Goal: Task Accomplishment & Management: Use online tool/utility

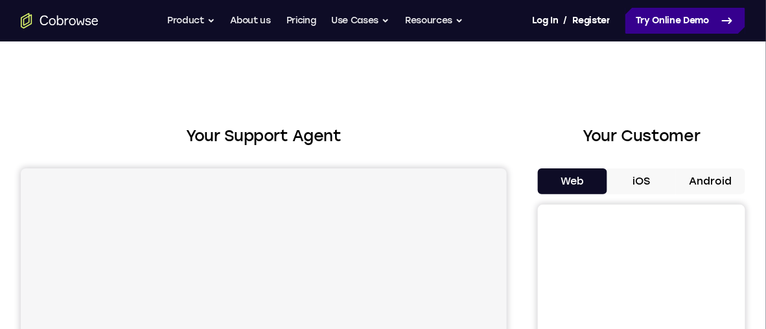
click at [693, 16] on link "Try Online Demo" at bounding box center [685, 21] width 120 height 26
click at [691, 23] on link "Try Online Demo" at bounding box center [685, 21] width 120 height 26
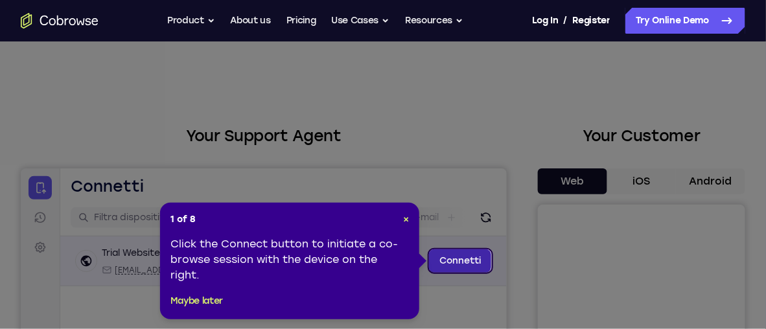
click at [449, 256] on link "Connetti" at bounding box center [459, 260] width 62 height 23
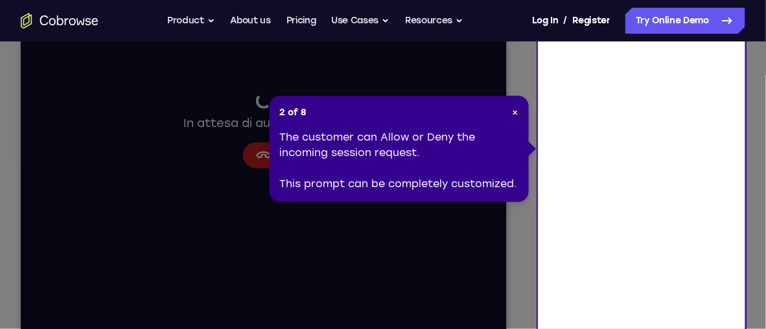
scroll to position [194, 0]
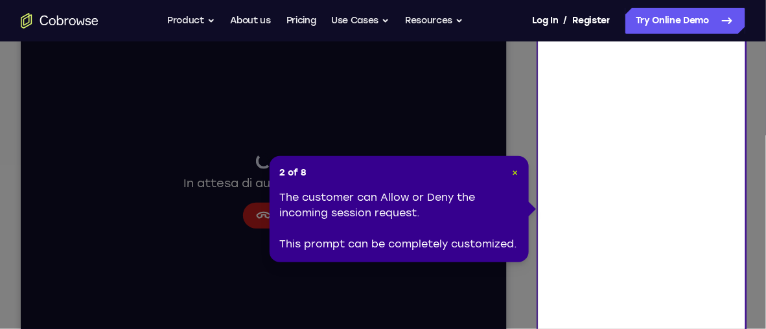
click at [516, 173] on span "×" at bounding box center [516, 172] width 6 height 11
